Goal: Find specific page/section: Find specific page/section

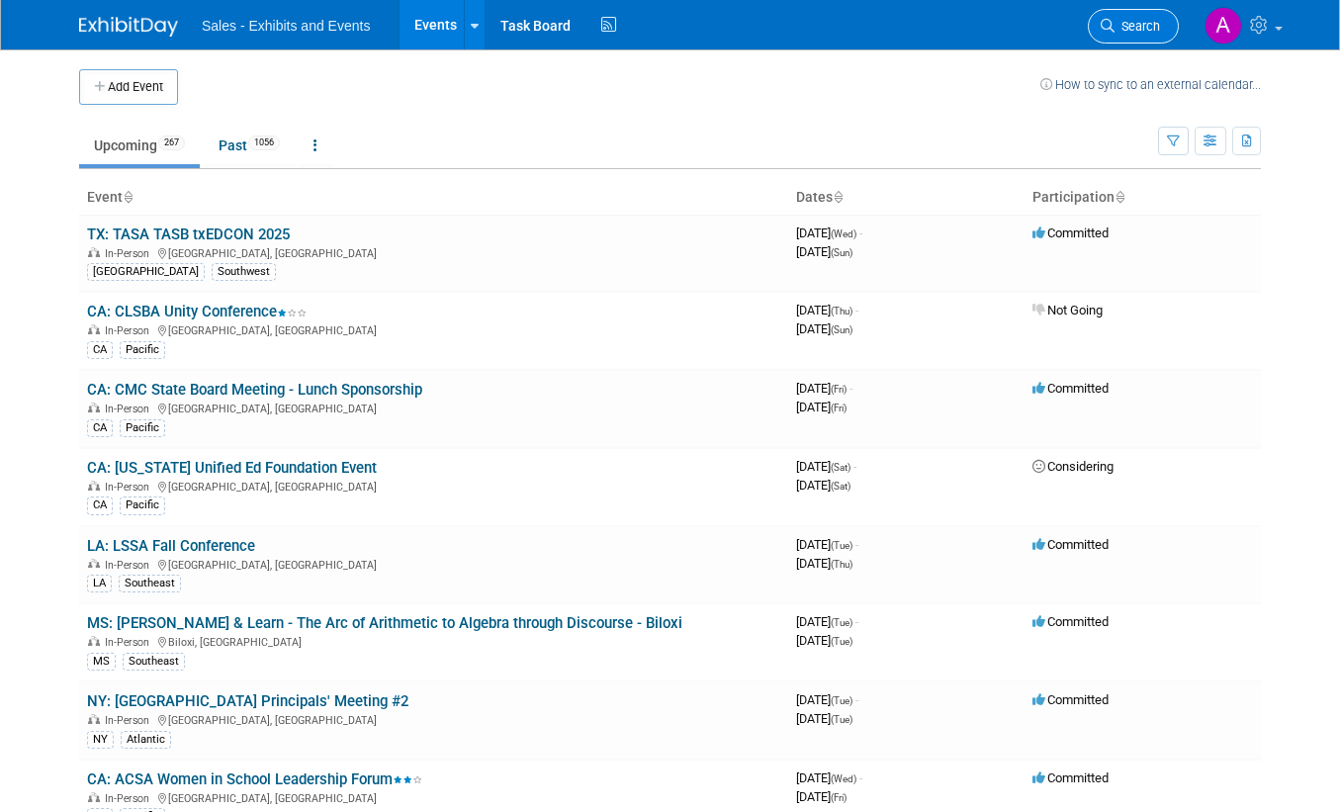
click at [1120, 14] on link "Search" at bounding box center [1133, 26] width 91 height 35
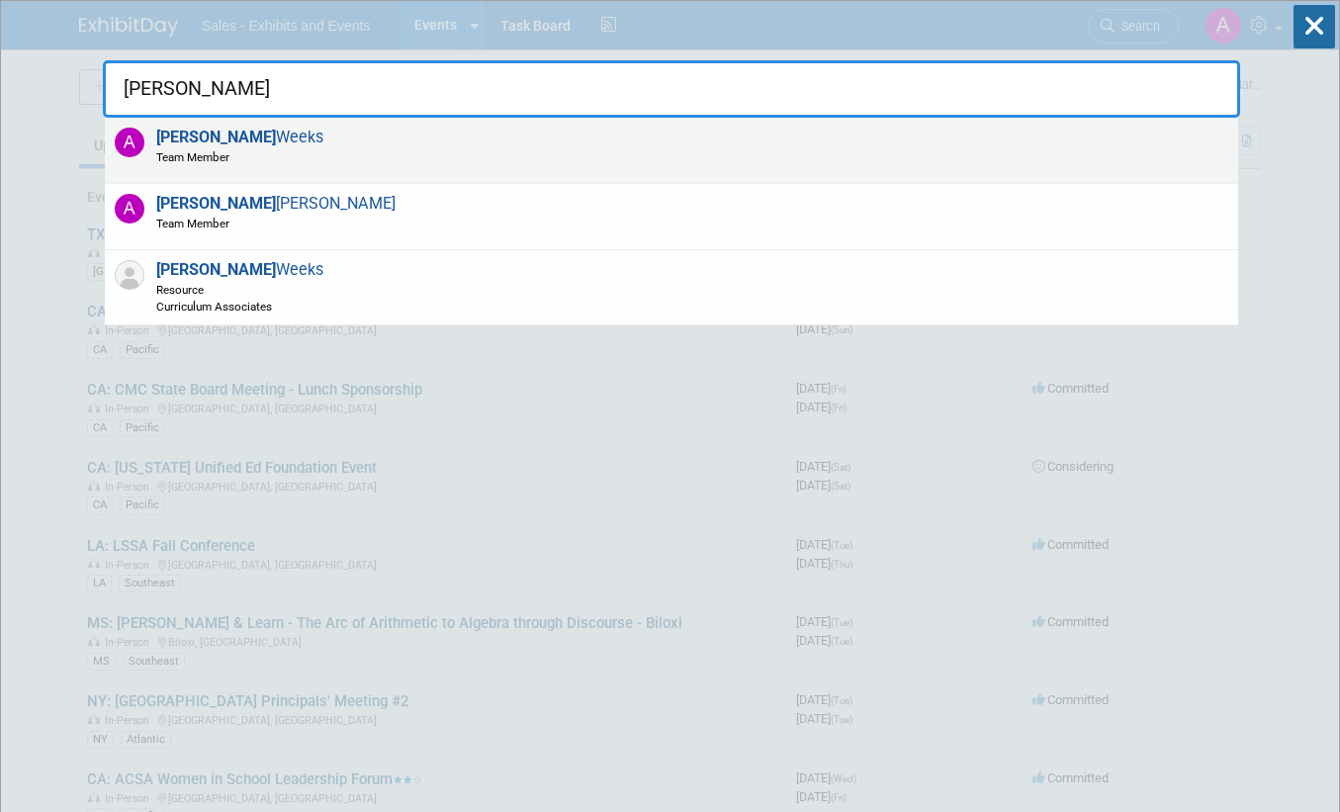
click at [369, 162] on div "Alicia Weeks Team Member" at bounding box center [672, 151] width 1134 height 66
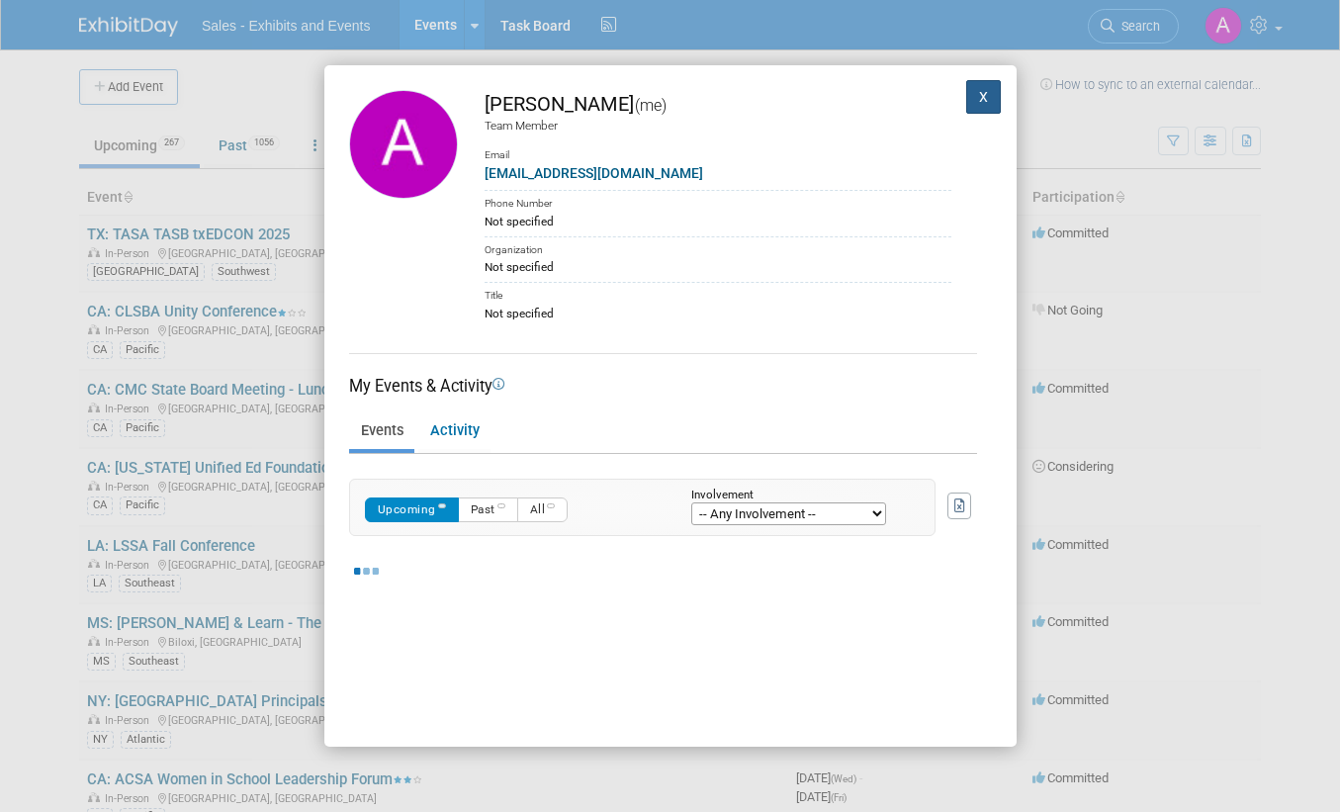
click at [972, 103] on button "X" at bounding box center [984, 97] width 36 height 34
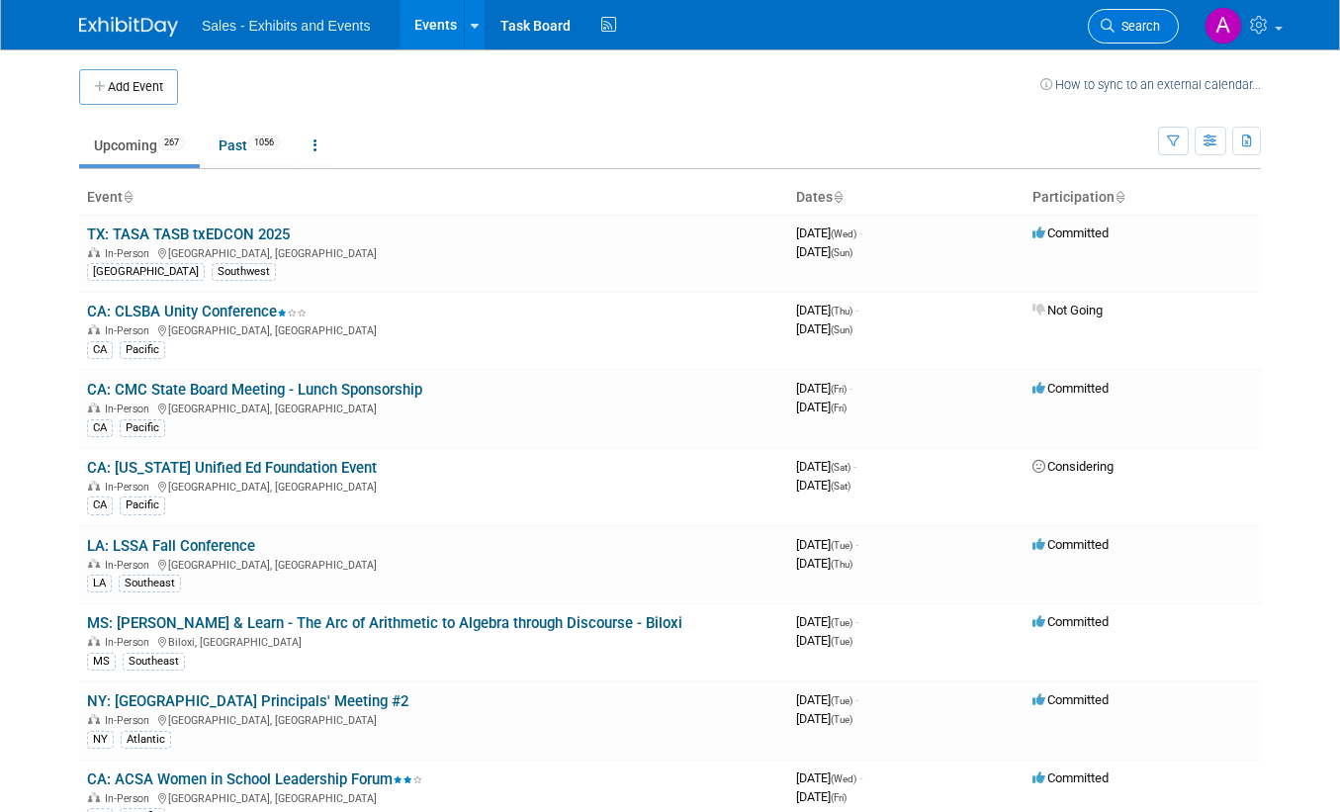
click at [1143, 33] on span "Search" at bounding box center [1138, 26] width 46 height 15
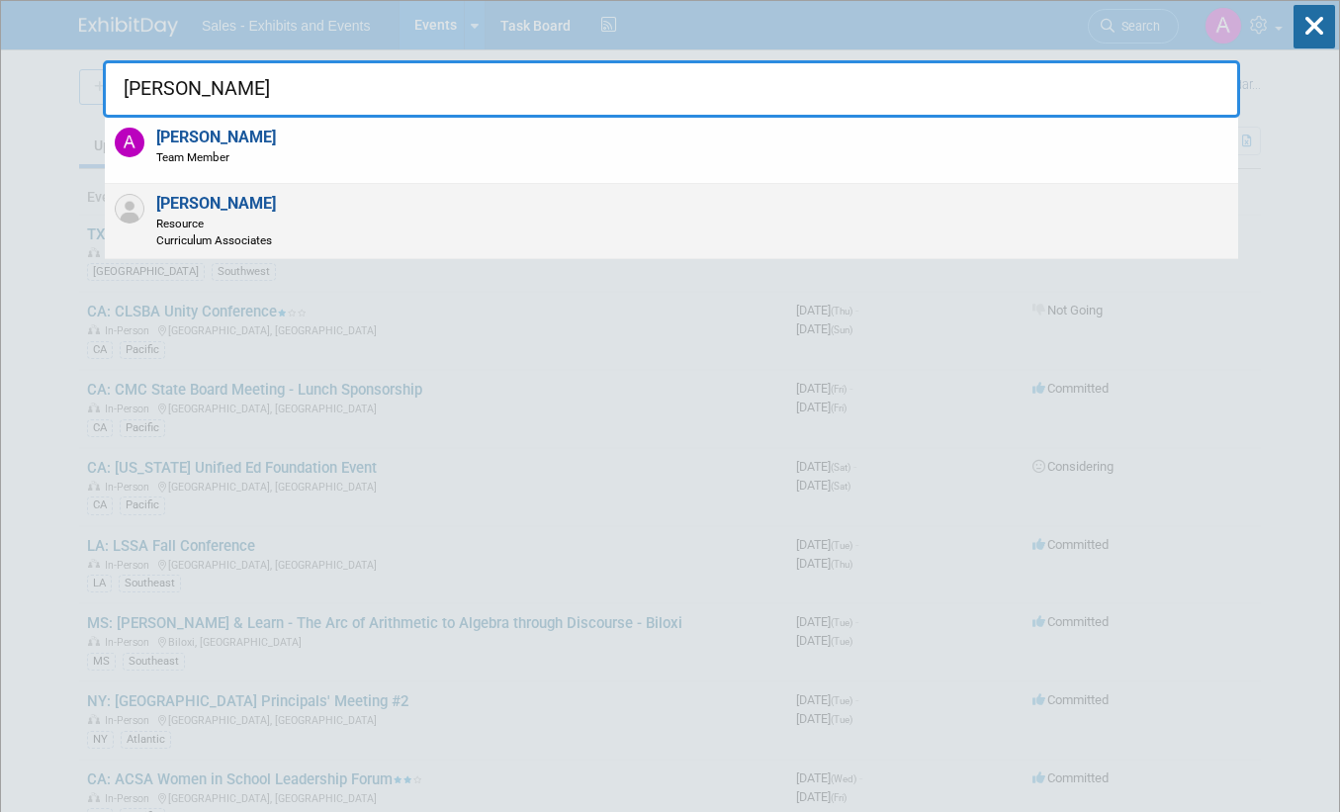
type input "[PERSON_NAME]"
click at [286, 222] on div "Alicia Weeks Resource Curriculum Associates" at bounding box center [672, 221] width 1134 height 75
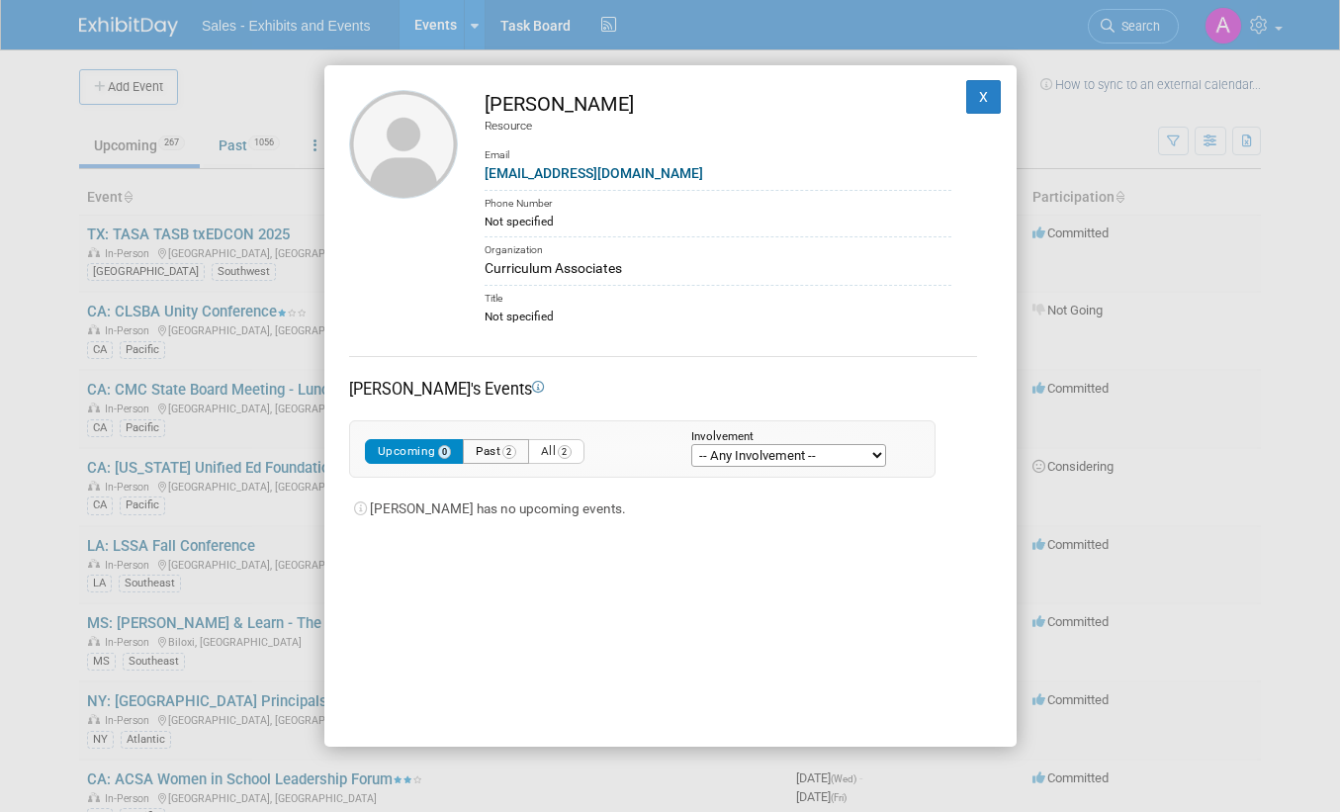
click at [488, 450] on button "Past 2" at bounding box center [496, 451] width 66 height 25
click at [563, 445] on button "All 2" at bounding box center [556, 451] width 56 height 25
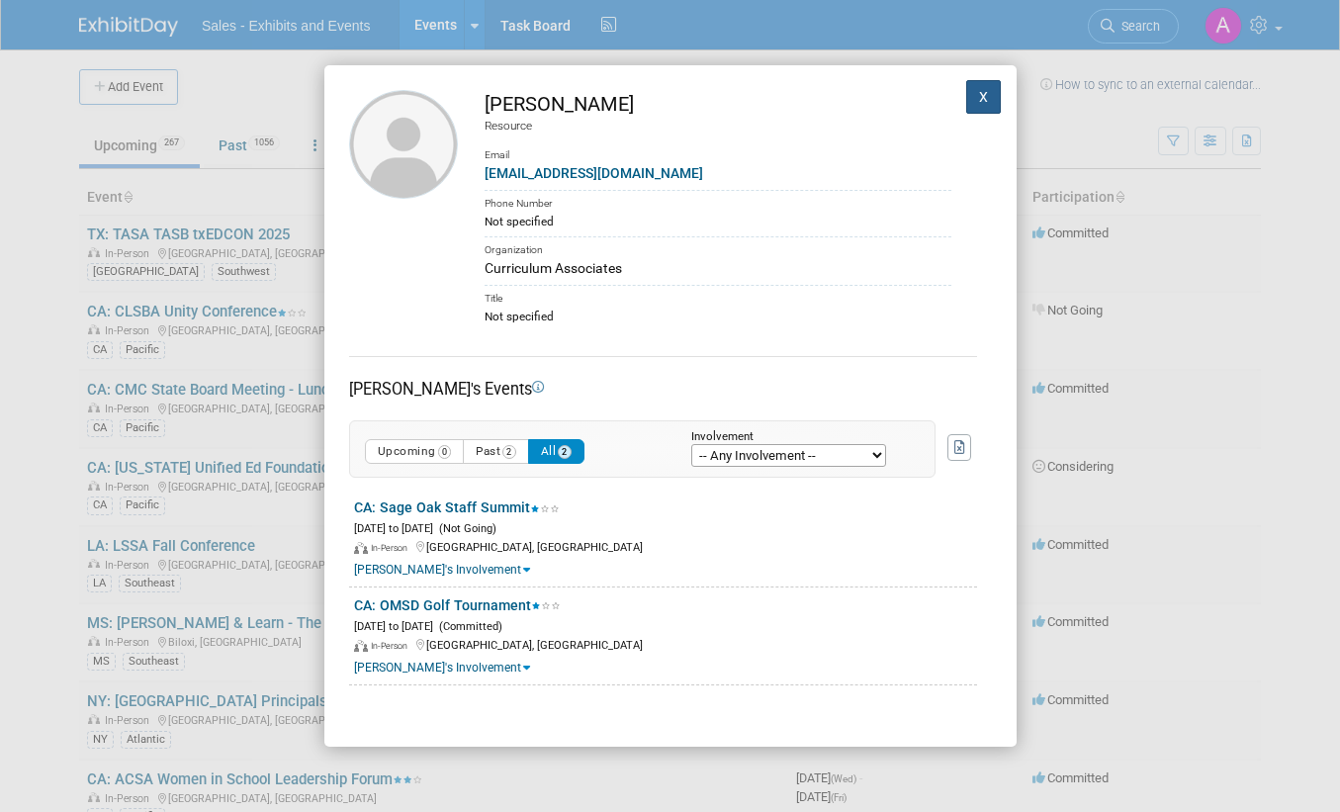
click at [970, 92] on button "X" at bounding box center [984, 97] width 36 height 34
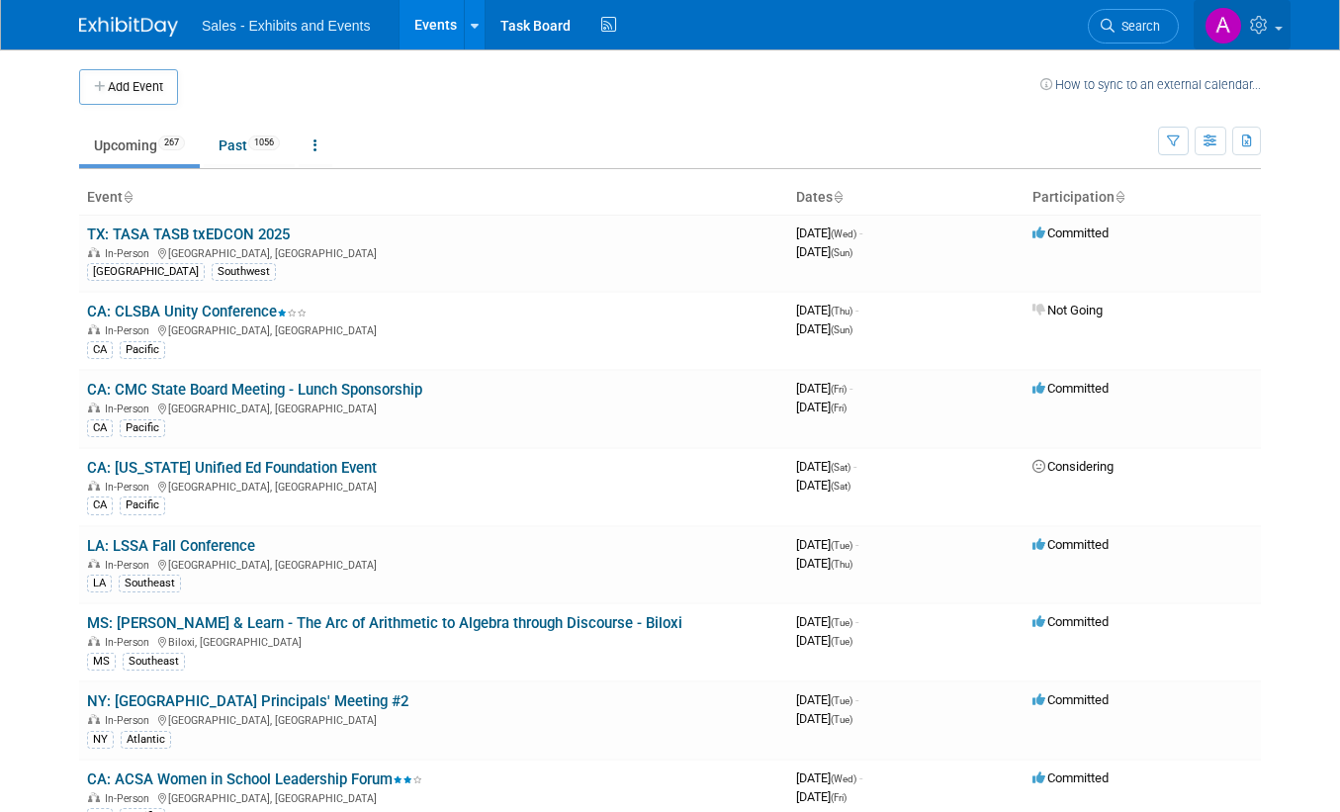
click at [1229, 28] on img at bounding box center [1224, 26] width 38 height 38
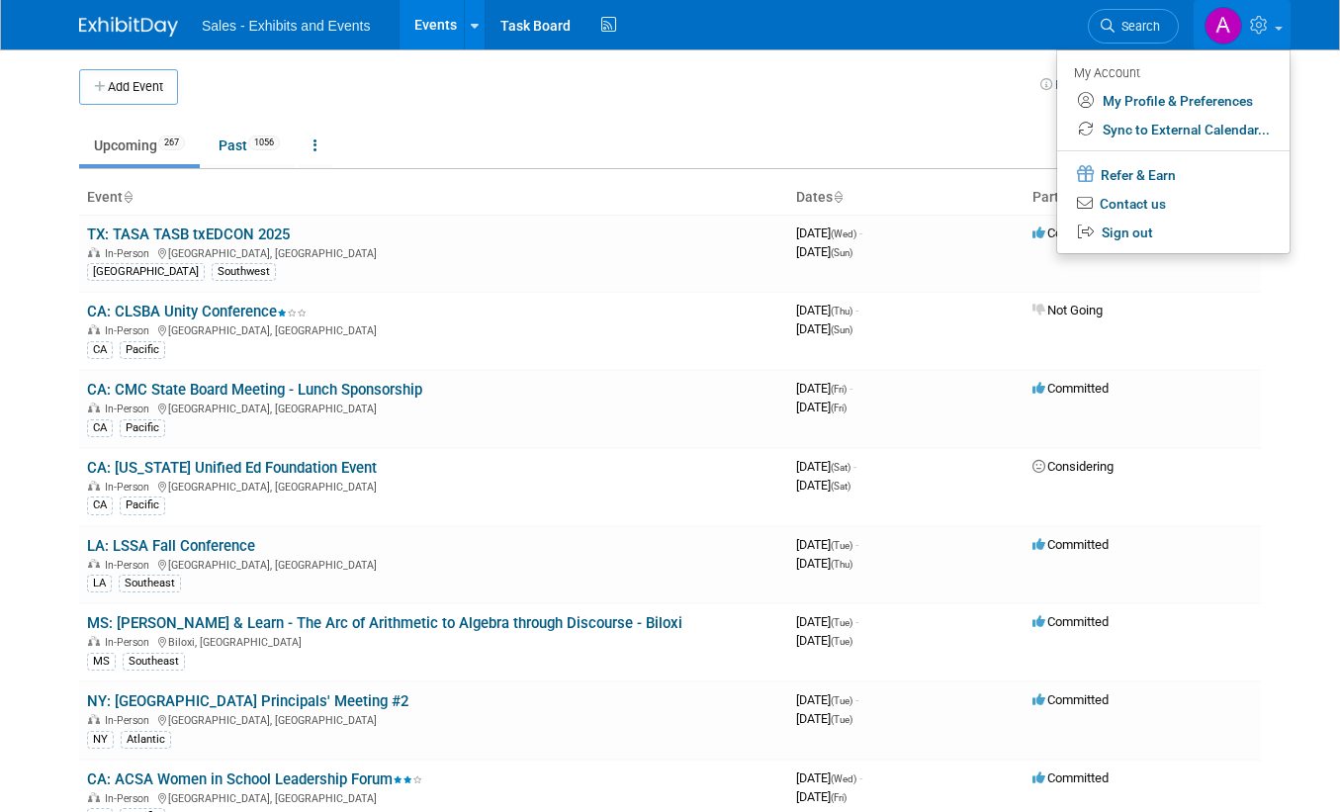
click at [844, 107] on td "Upcoming 267 Past 1056 All Events 1323 Past and Upcoming Grouped Annually Event…" at bounding box center [618, 137] width 1079 height 64
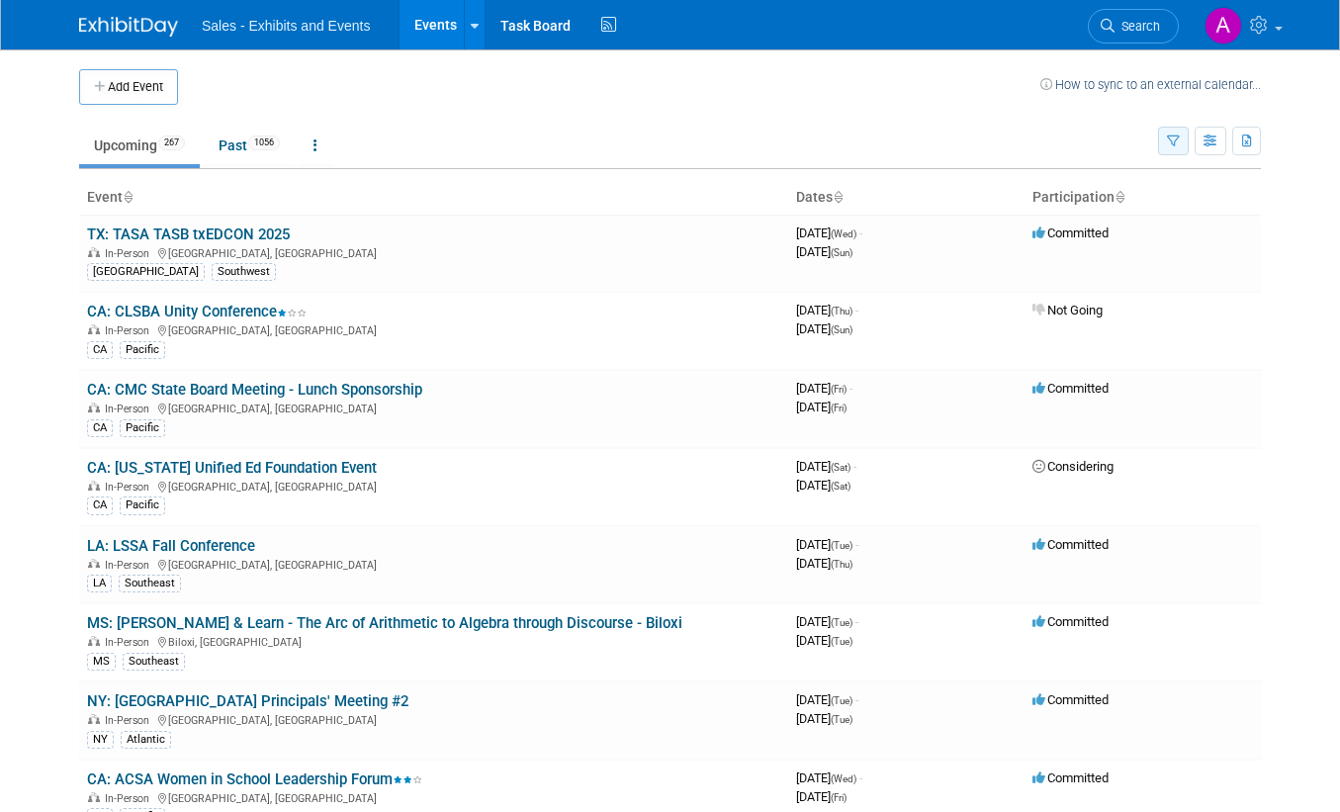
click at [1164, 141] on button "button" at bounding box center [1173, 141] width 31 height 29
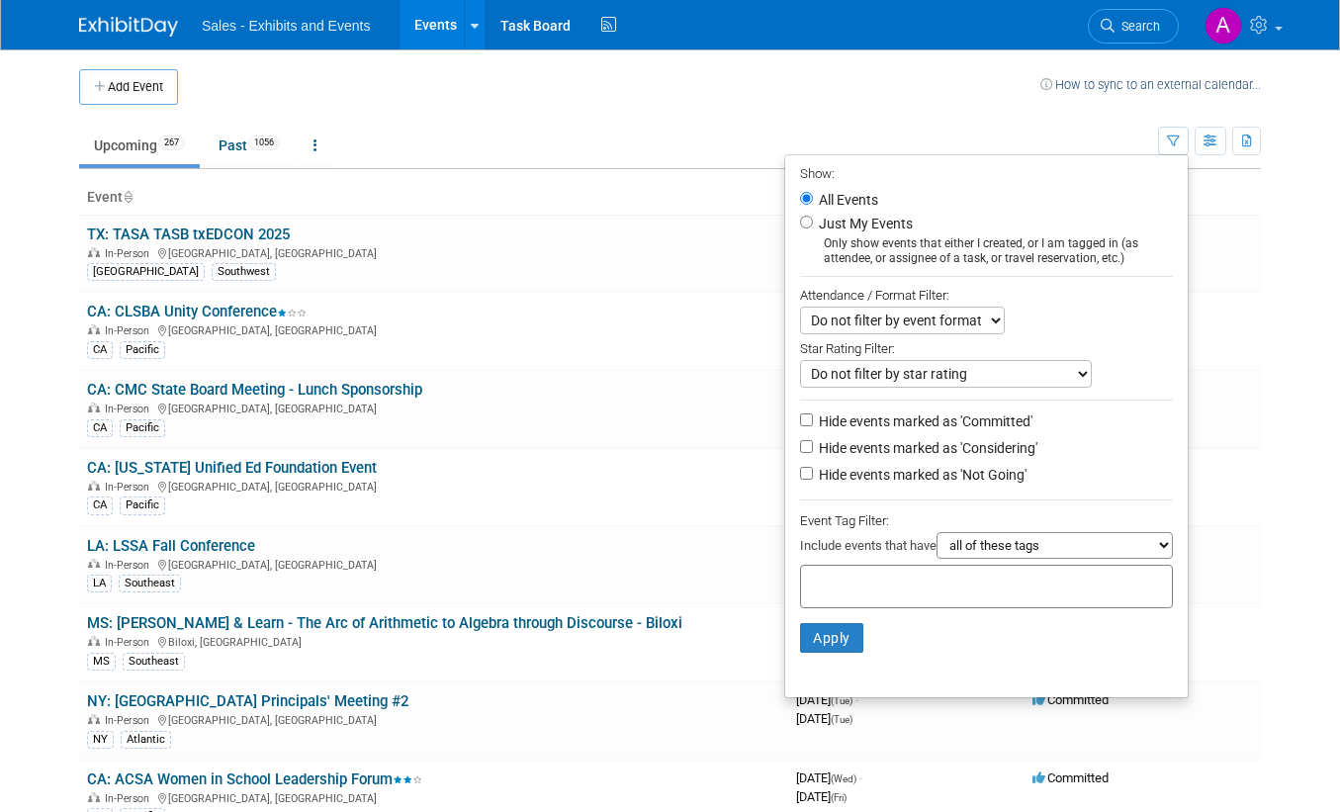
click at [852, 226] on label "Just My Events" at bounding box center [864, 224] width 98 height 20
click at [813, 226] on input "Just My Events" at bounding box center [806, 222] width 13 height 13
radio input "true"
click at [831, 642] on button "Apply" at bounding box center [831, 638] width 63 height 30
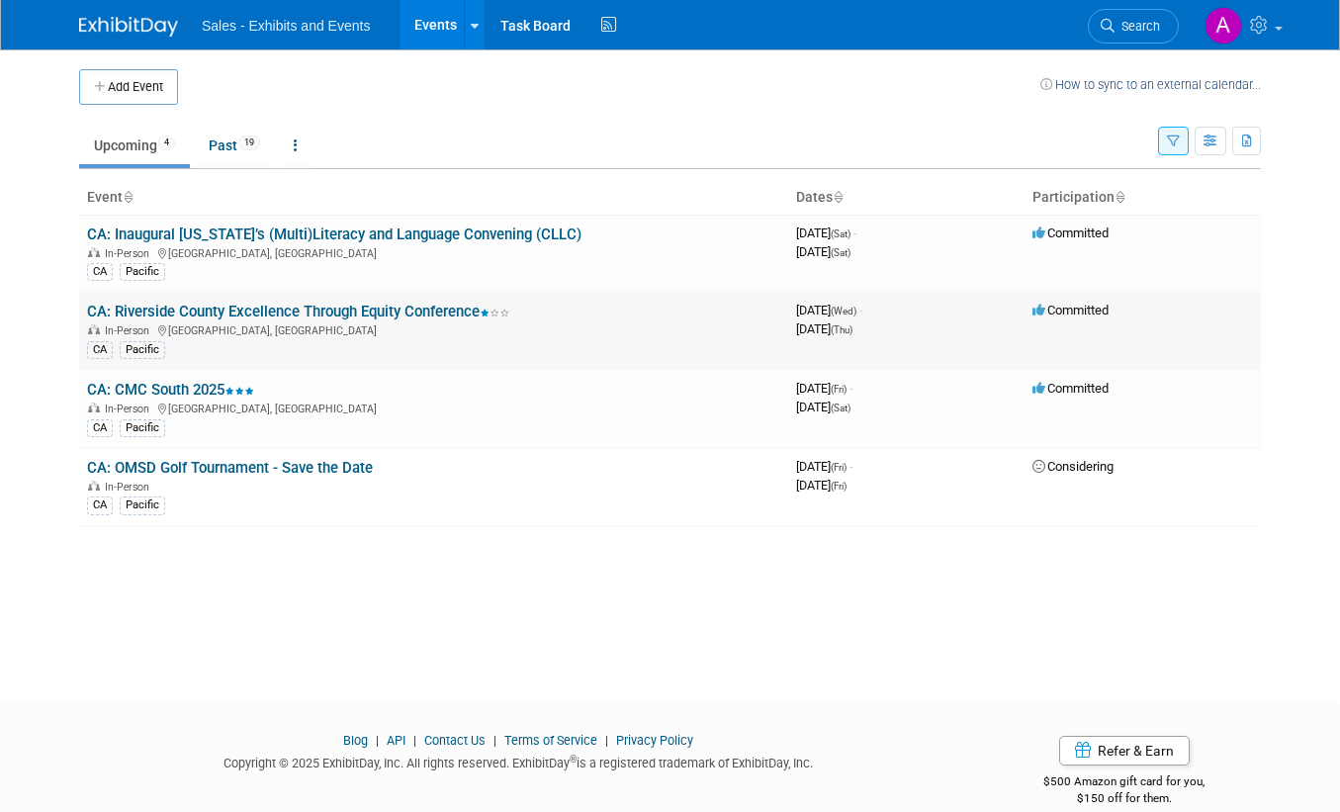
click at [300, 311] on link "CA: Riverside County Excellence Through Equity Conference" at bounding box center [298, 312] width 422 height 18
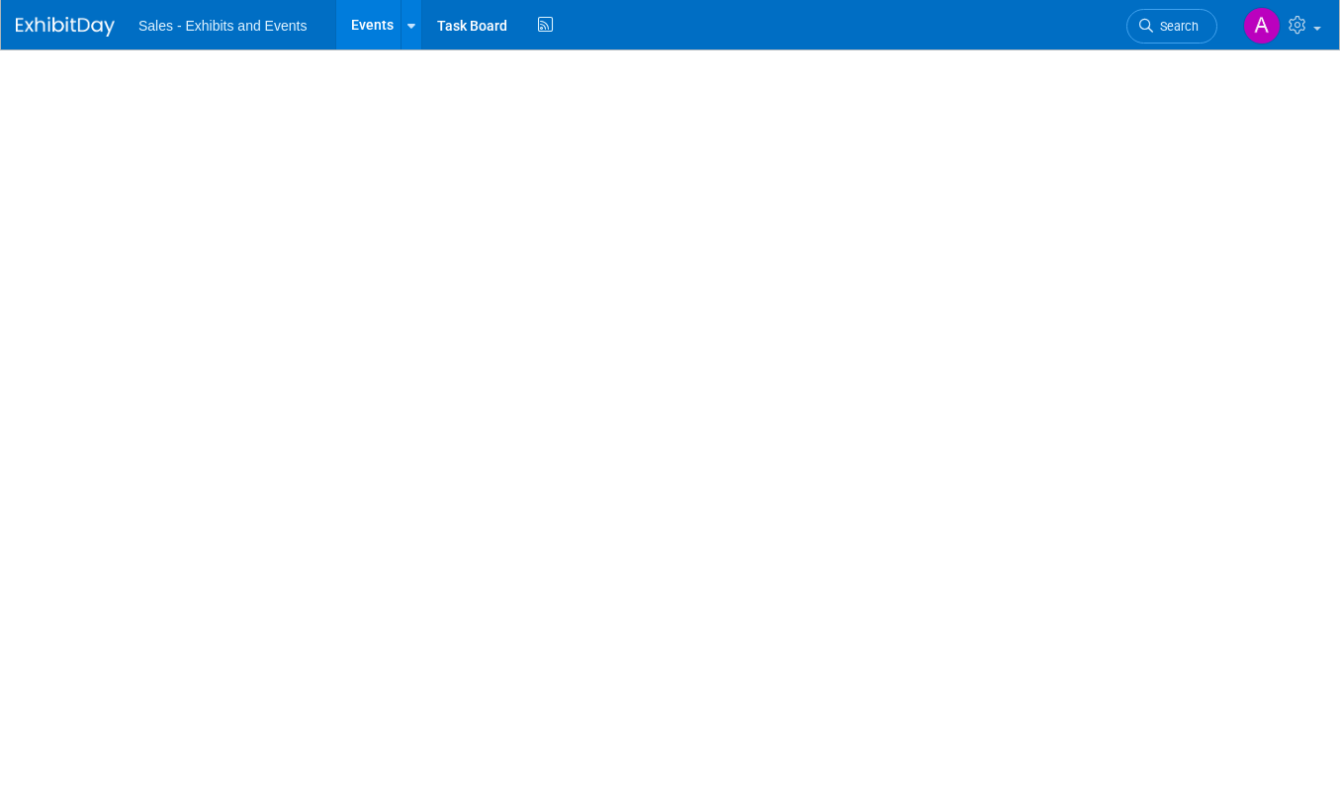
select select "Pacific"
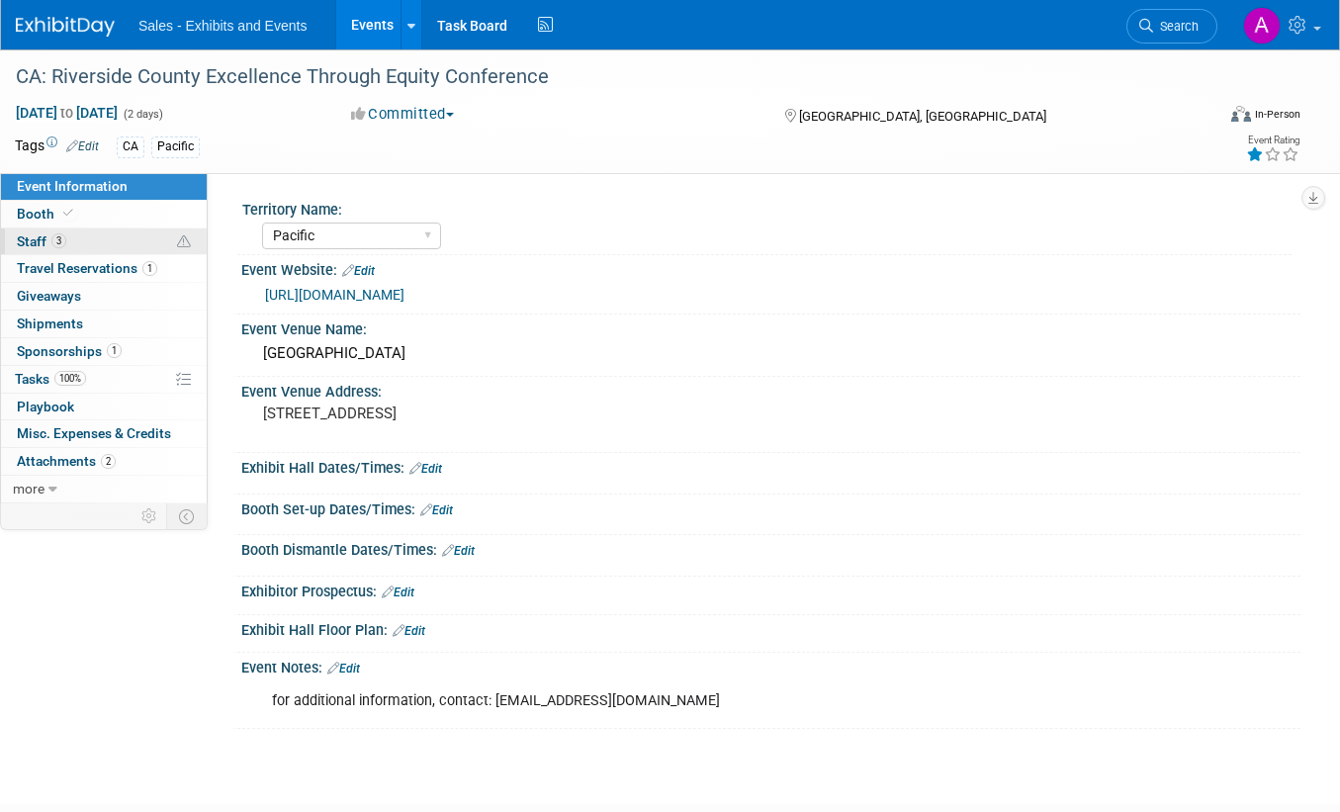
click at [20, 234] on span "Staff 3" at bounding box center [41, 241] width 49 height 16
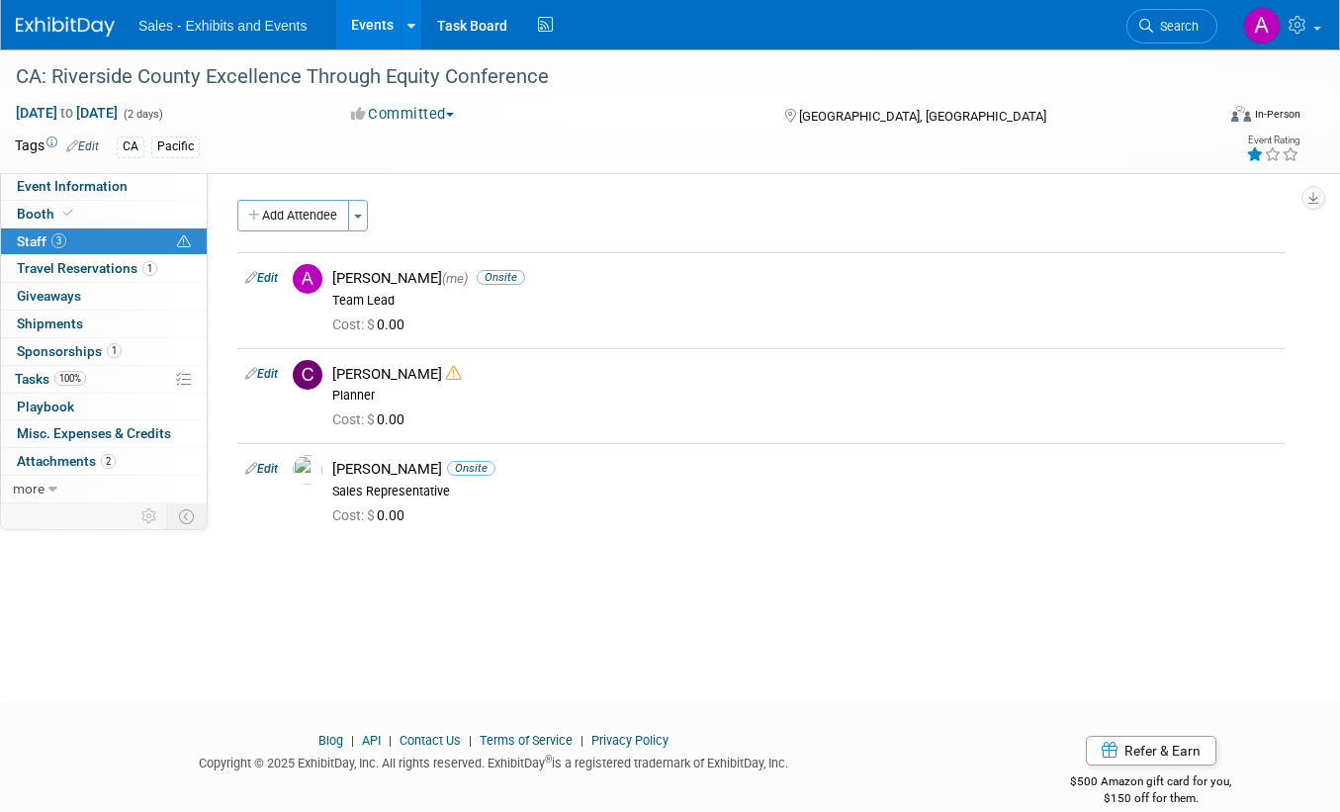
click at [602, 639] on div "CA: Riverside County Excellence Through Equity Conference [DATE] to [DATE] (2 d…" at bounding box center [670, 357] width 1340 height 617
click at [193, 605] on div "CA: Riverside County Excellence Through Equity Conference [DATE] to [DATE] (2 d…" at bounding box center [670, 357] width 1340 height 617
drag, startPoint x: 113, startPoint y: 717, endPoint x: 62, endPoint y: 618, distance: 111.0
click at [110, 711] on div at bounding box center [670, 719] width 1340 height 25
